Goal: Task Accomplishment & Management: Use online tool/utility

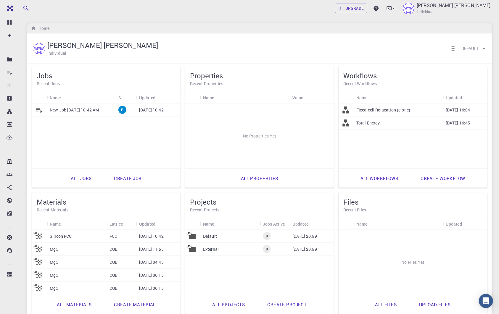
click at [74, 305] on link "All materials" at bounding box center [74, 305] width 48 height 14
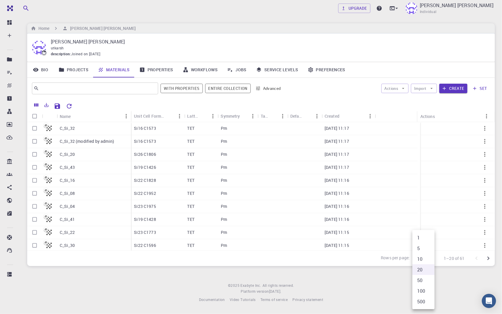
click at [424, 258] on body "Free Dashboard Create New Job New Material Create Material Upload File Import f…" at bounding box center [251, 157] width 502 height 314
click at [422, 292] on li "100" at bounding box center [424, 291] width 22 height 11
type input "100"
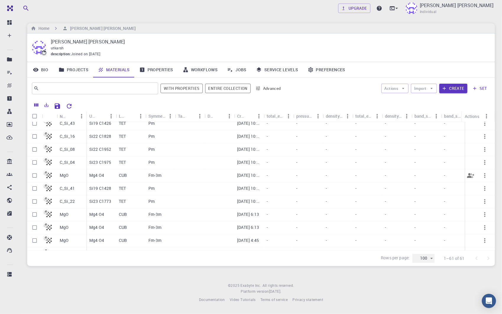
scroll to position [641, 0]
click at [35, 163] on input "Select row" at bounding box center [34, 163] width 11 height 11
checkbox input "true"
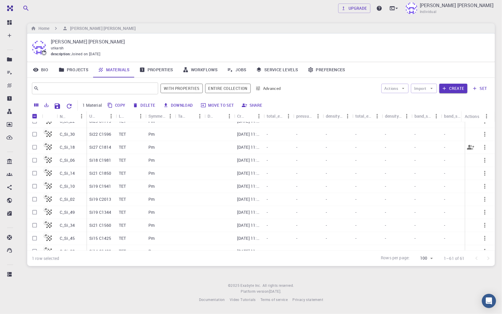
scroll to position [0, 0]
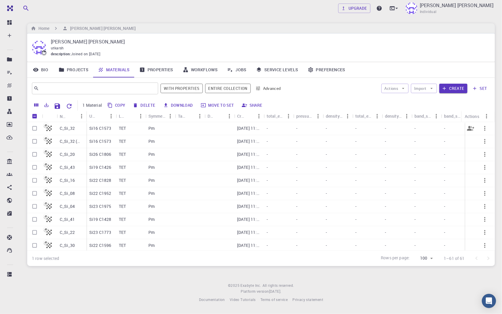
click at [35, 129] on input "Select row" at bounding box center [34, 128] width 11 height 11
checkbox input "true"
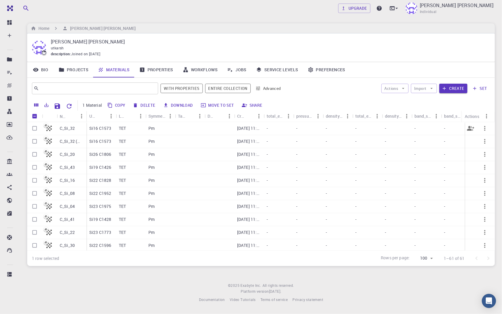
checkbox input "true"
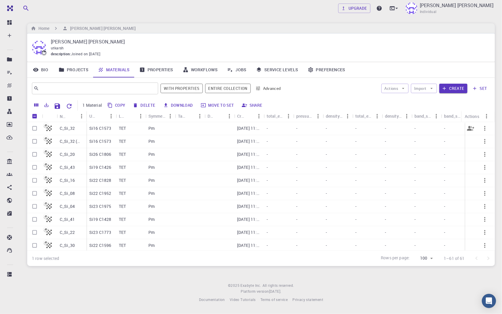
checkbox input "true"
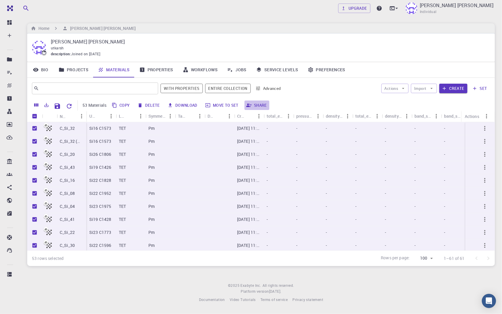
click at [259, 106] on button "Share" at bounding box center [257, 105] width 25 height 9
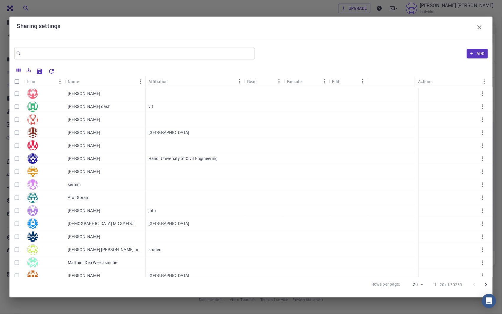
click at [480, 27] on icon "button" at bounding box center [480, 27] width 4 height 4
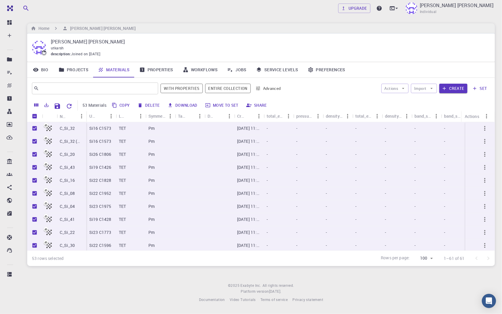
click at [35, 115] on input "Unselect all rows" at bounding box center [34, 116] width 11 height 11
checkbox input "false"
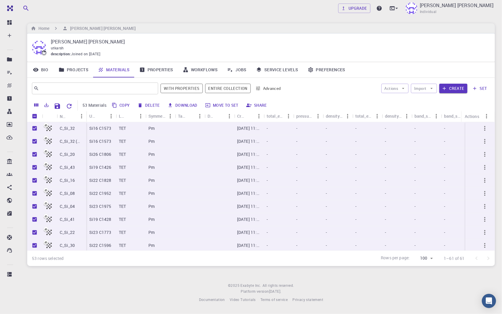
checkbox input "false"
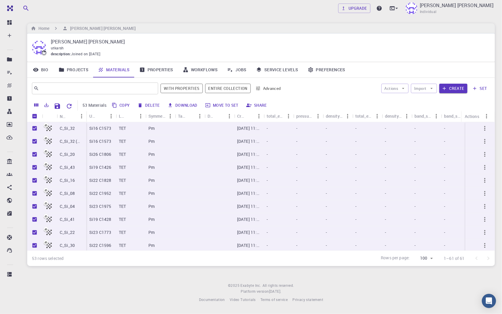
checkbox input "false"
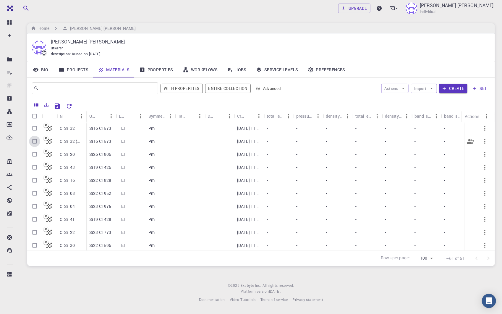
click at [36, 141] on input "Select row" at bounding box center [34, 141] width 11 height 11
checkbox input "true"
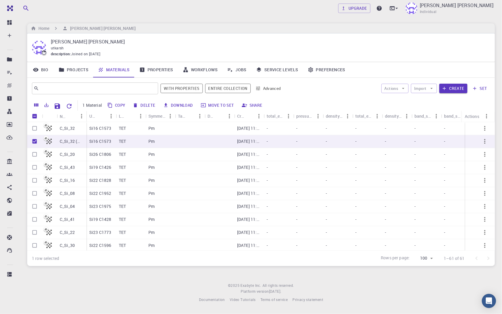
click at [257, 103] on button "Share" at bounding box center [252, 105] width 25 height 9
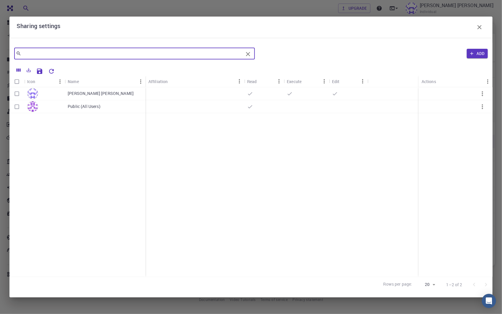
click at [141, 53] on input "text" at bounding box center [132, 53] width 222 height 8
type input "m"
type input "exabyte"
click at [249, 54] on icon "Clear" at bounding box center [248, 54] width 4 height 4
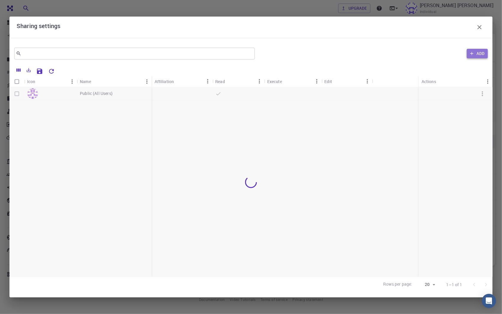
click at [479, 54] on button "Add" at bounding box center [477, 53] width 21 height 9
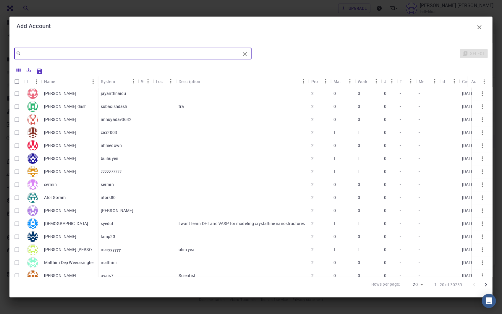
click at [136, 54] on input "text" at bounding box center [130, 53] width 219 height 8
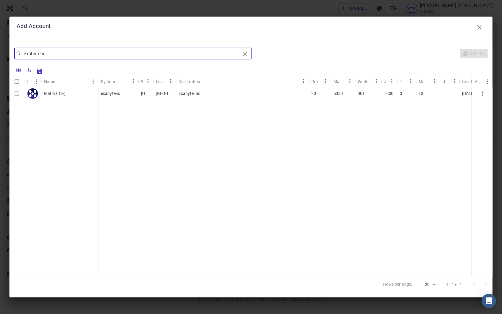
type input "exabyte-io"
click at [16, 97] on input "Select row" at bounding box center [16, 93] width 11 height 11
checkbox input "true"
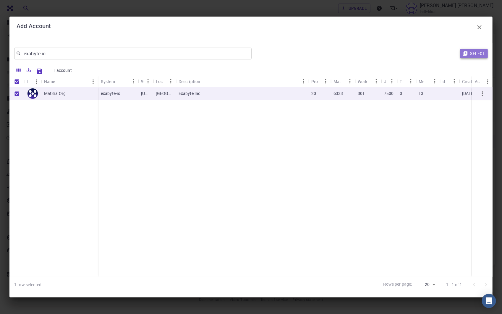
click at [476, 54] on button "Select" at bounding box center [475, 53] width 28 height 9
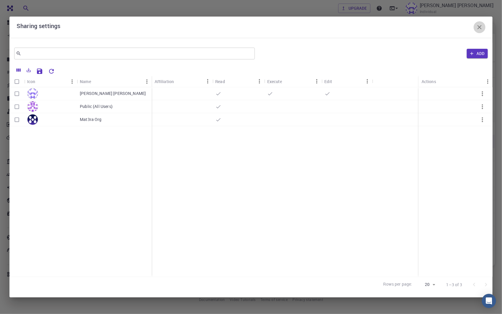
click at [478, 27] on icon "button" at bounding box center [479, 27] width 7 height 7
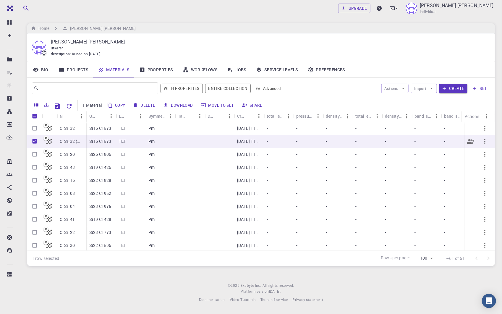
click at [36, 141] on input "Unselect row" at bounding box center [34, 141] width 11 height 11
checkbox input "false"
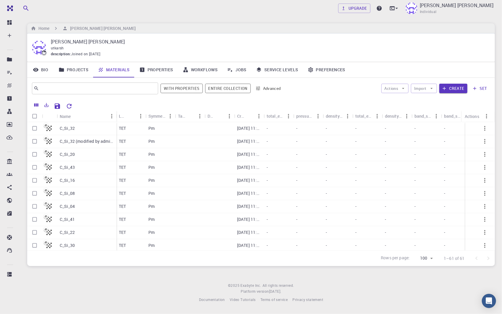
drag, startPoint x: 86, startPoint y: 118, endPoint x: 116, endPoint y: 120, distance: 30.2
click at [116, 120] on div "Name" at bounding box center [117, 117] width 6 height 12
